Goal: Find specific fact: Find specific fact

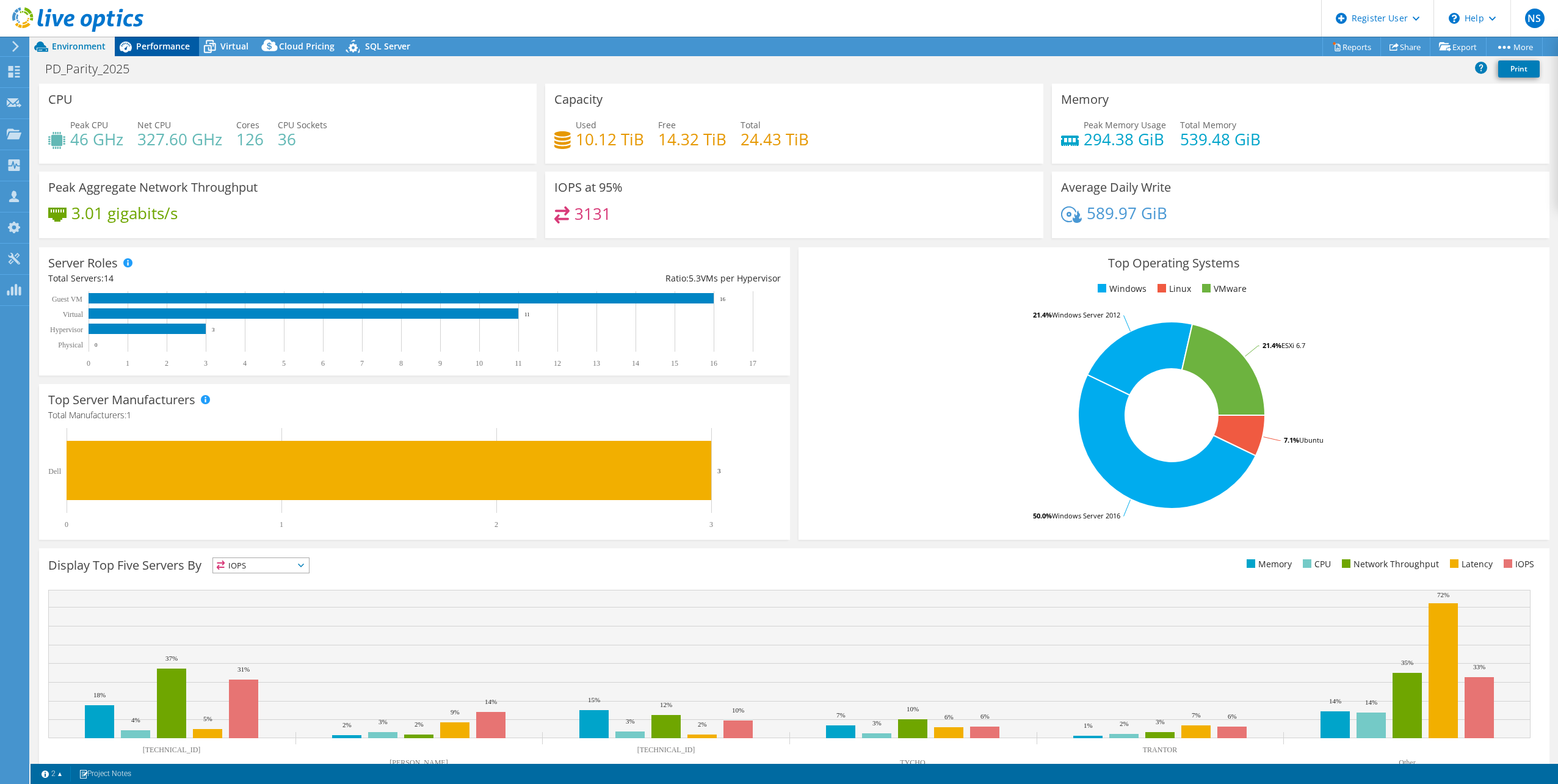
click at [154, 48] on span "Performance" at bounding box center [163, 45] width 53 height 12
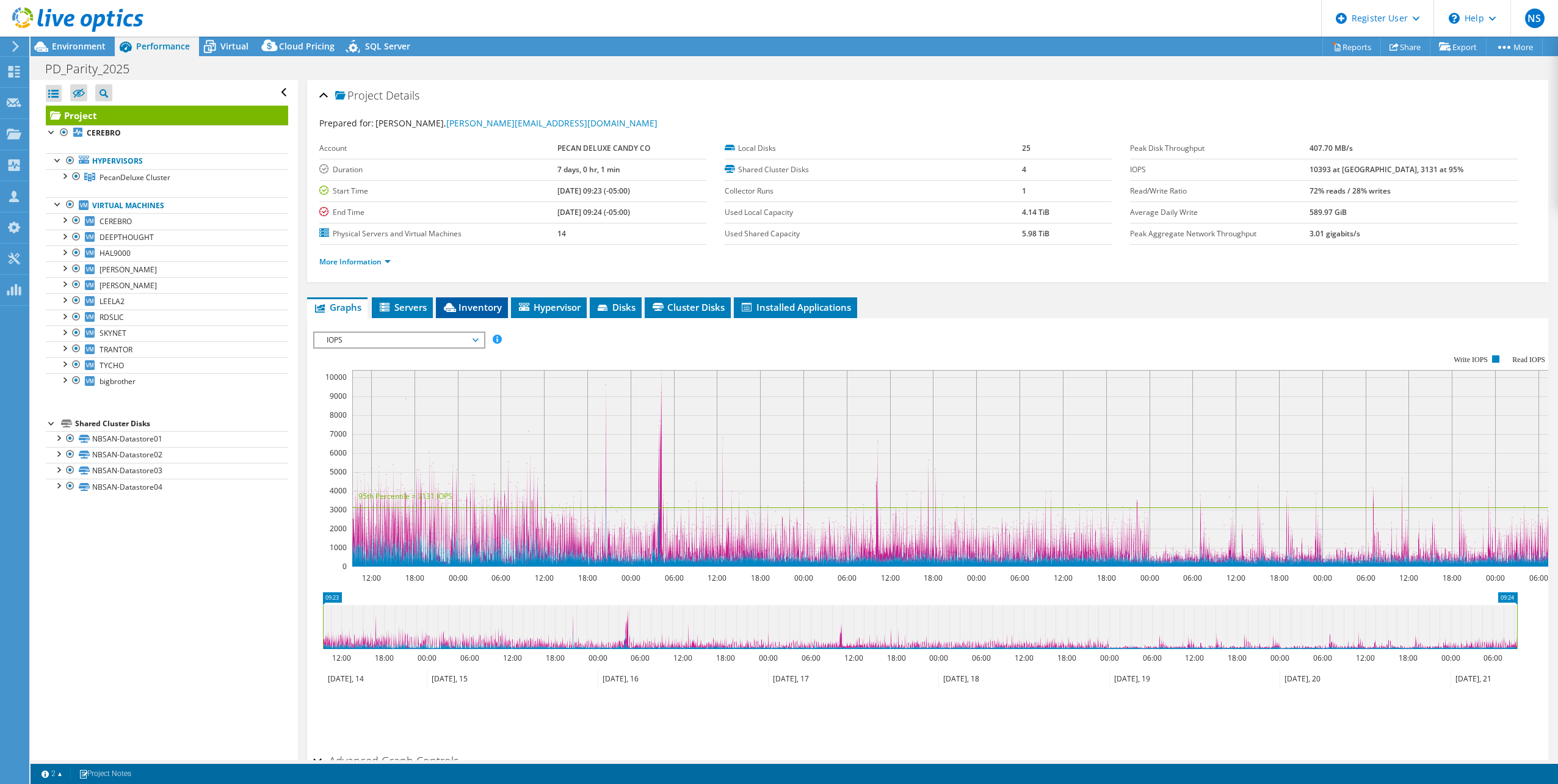
click at [476, 313] on li "Inventory" at bounding box center [471, 307] width 72 height 20
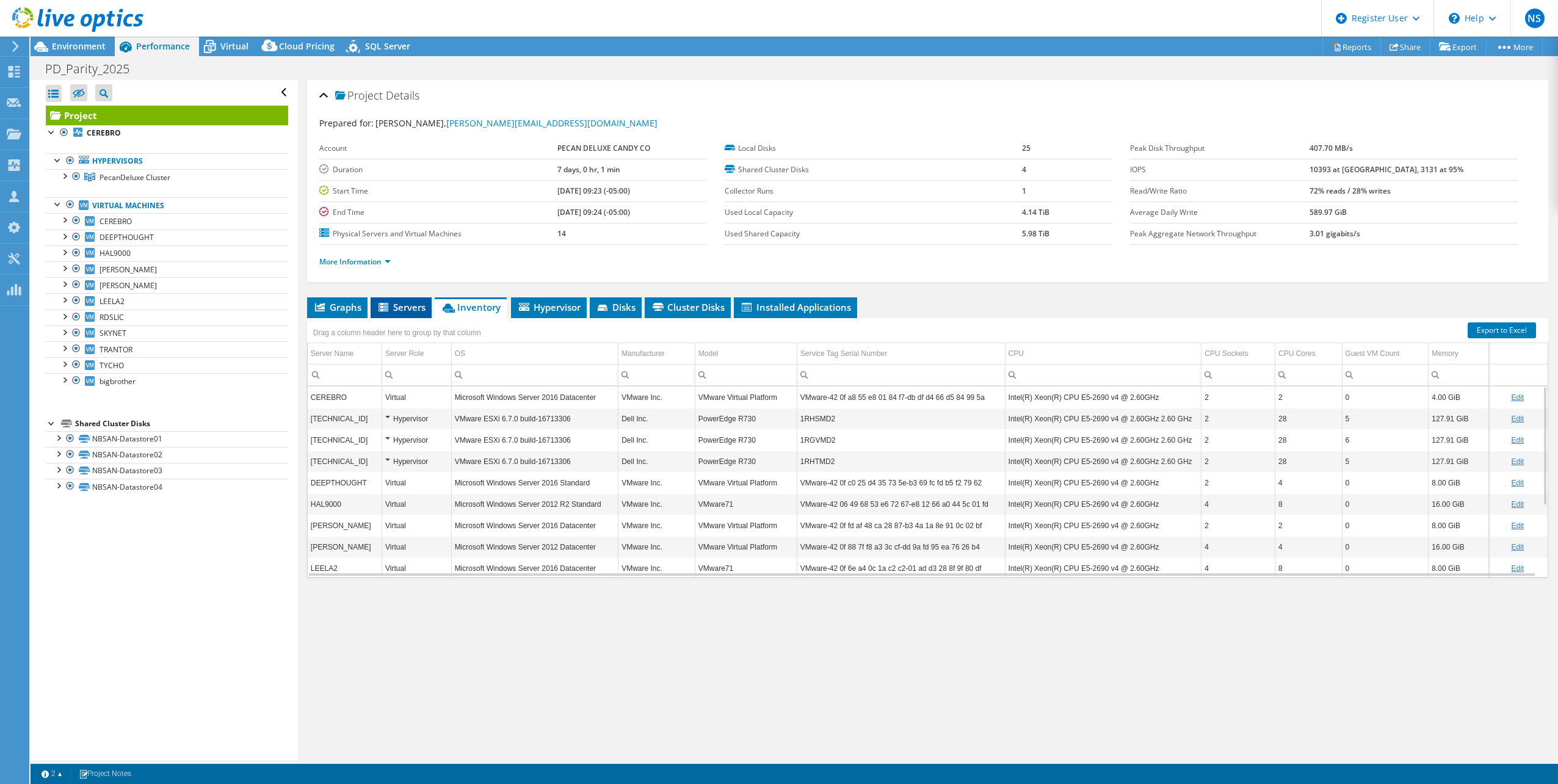
click at [393, 309] on span "Servers" at bounding box center [401, 307] width 49 height 12
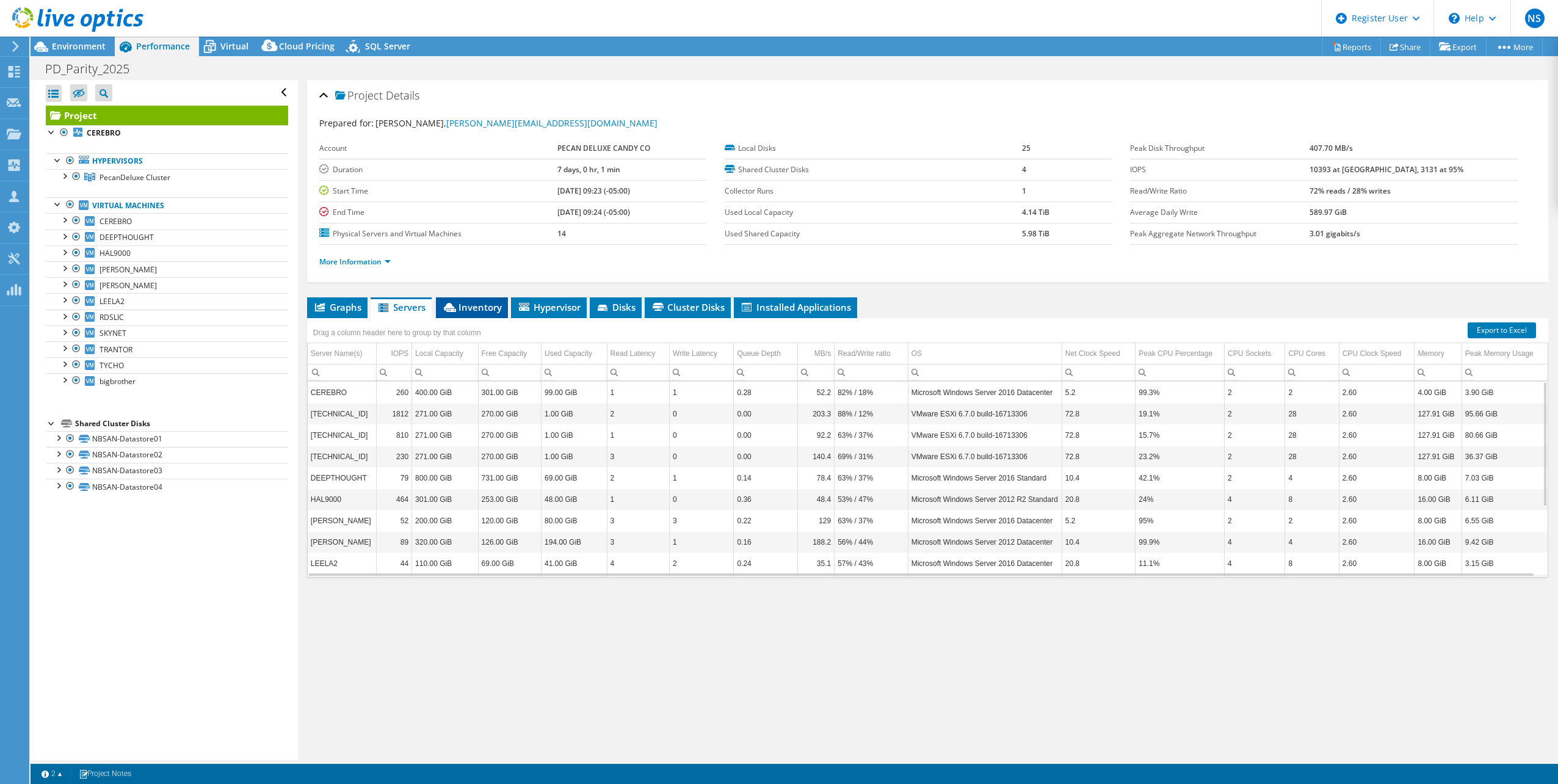
click at [478, 311] on span "Inventory" at bounding box center [471, 307] width 60 height 12
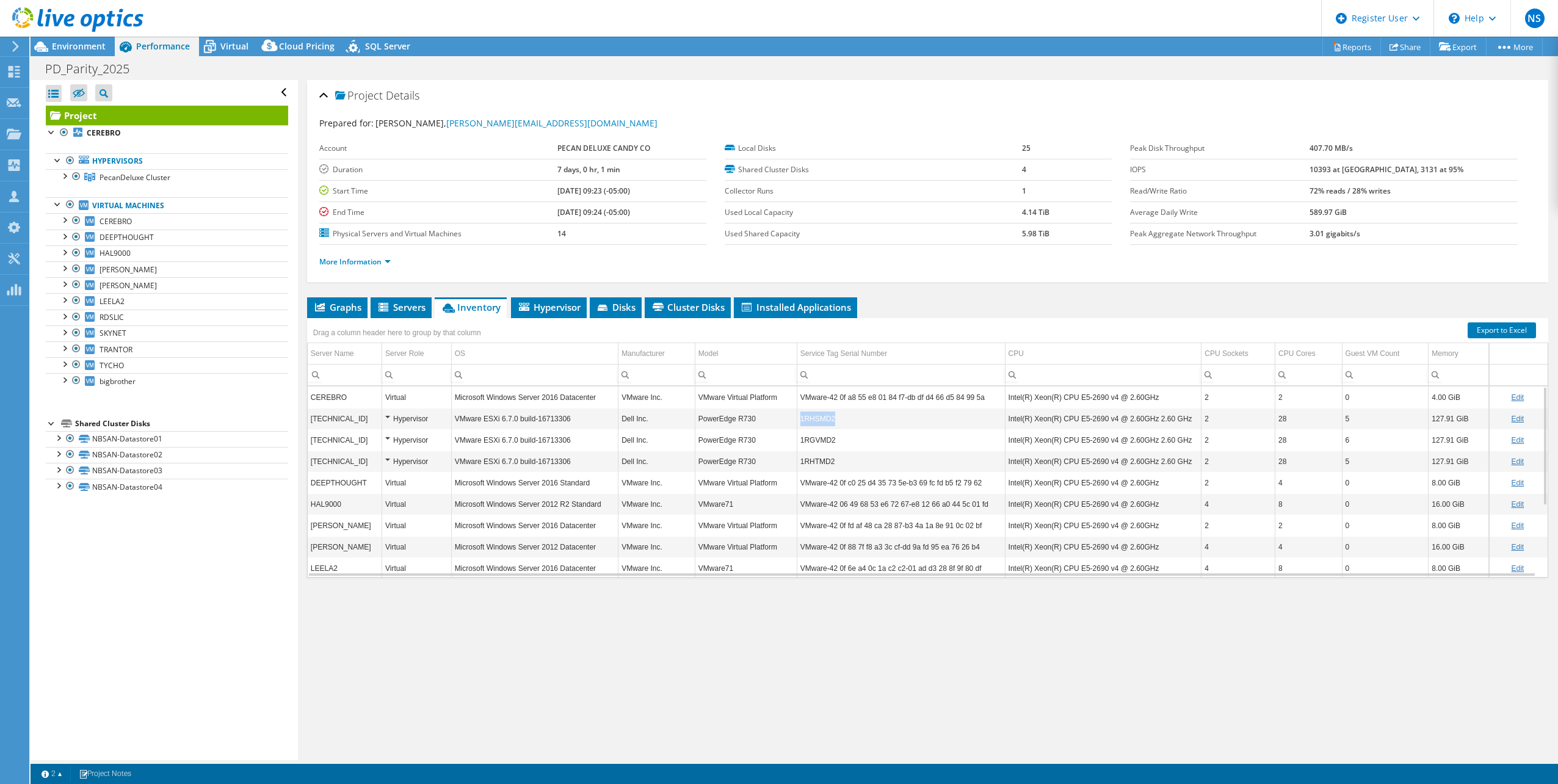
drag, startPoint x: 831, startPoint y: 421, endPoint x: 799, endPoint y: 421, distance: 32.0
click at [776, 344] on td "1RHSMD2" at bounding box center [901, 419] width 208 height 21
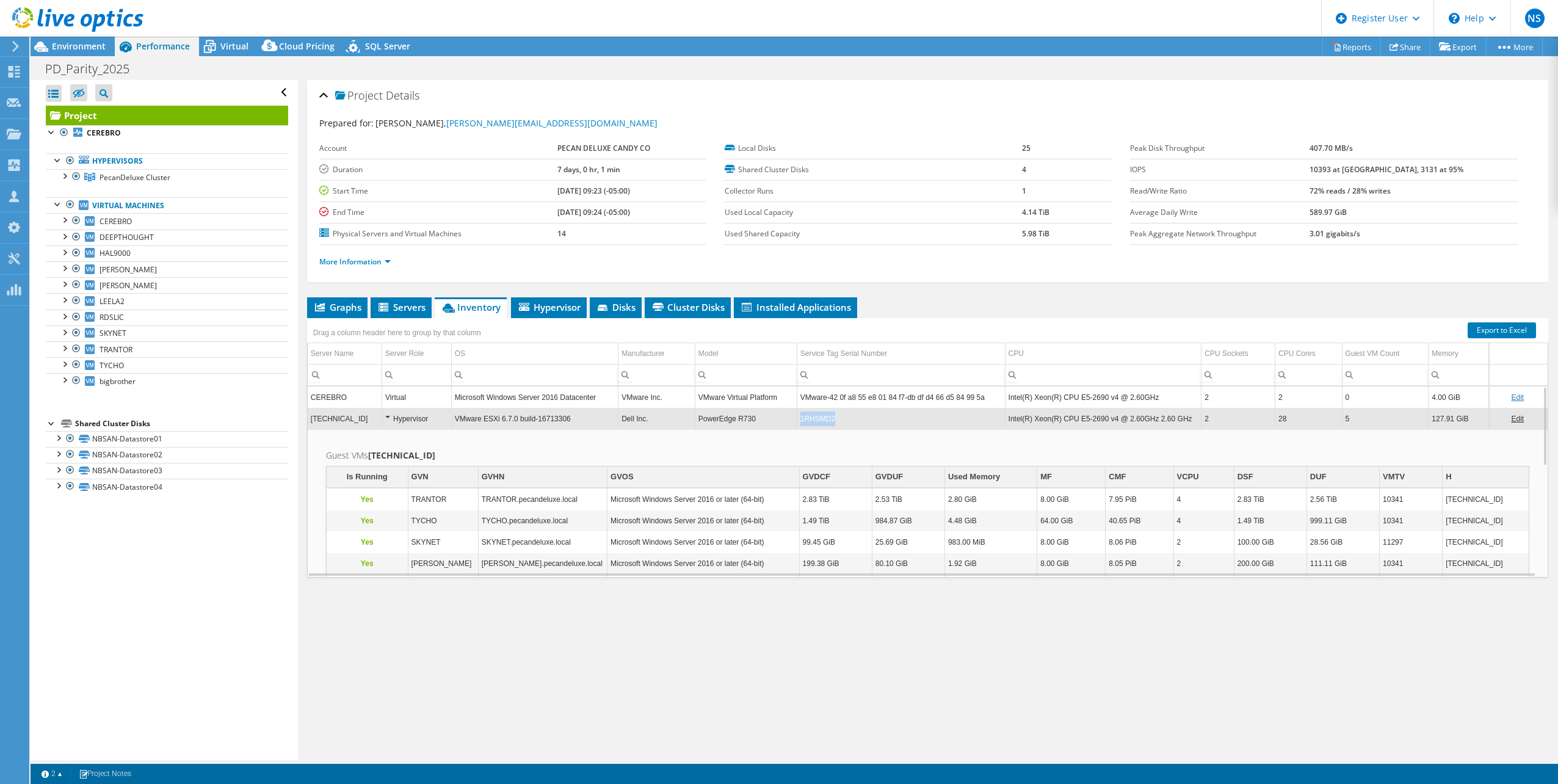
copy td "1RHSMD2"
drag, startPoint x: 835, startPoint y: 420, endPoint x: 798, endPoint y: 419, distance: 37.0
click at [776, 344] on td "1RHSMD2" at bounding box center [901, 419] width 208 height 21
